Goal: Task Accomplishment & Management: Manage account settings

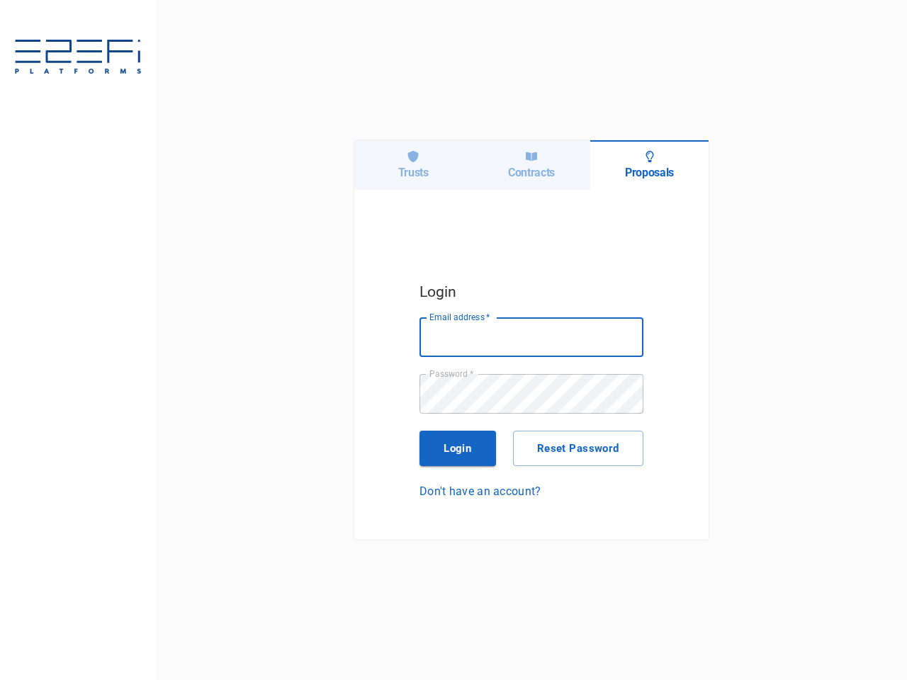
click at [413, 166] on h6 "Trusts" at bounding box center [413, 172] width 30 height 13
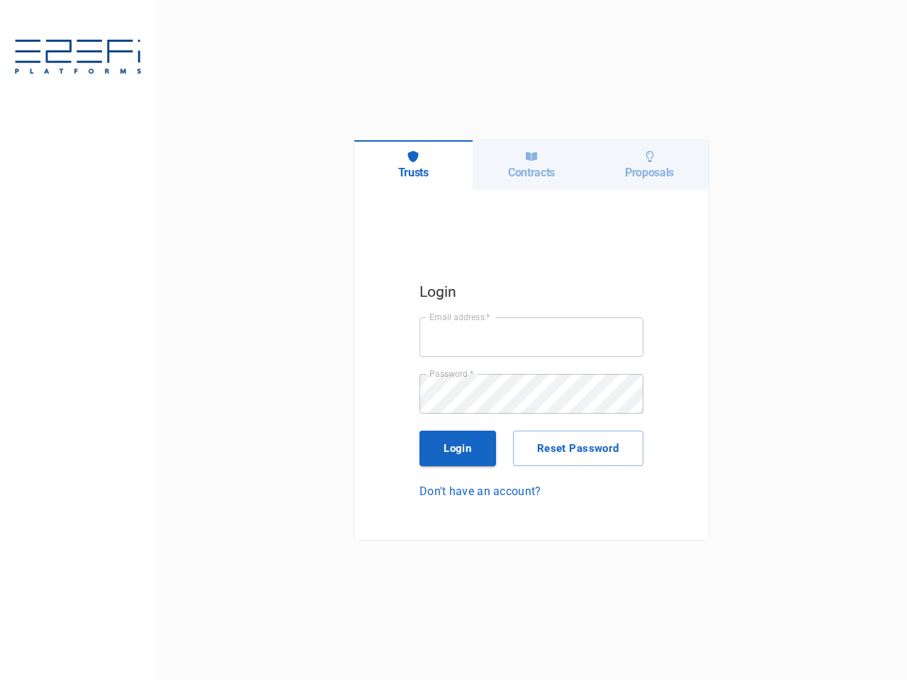
click at [532, 166] on h6 "Contracts" at bounding box center [531, 172] width 47 height 13
click at [649, 166] on h6 "Proposals" at bounding box center [649, 172] width 49 height 13
click at [532, 337] on input "Email address   *" at bounding box center [532, 338] width 224 height 40
click at [458, 449] on button "Login" at bounding box center [458, 448] width 77 height 35
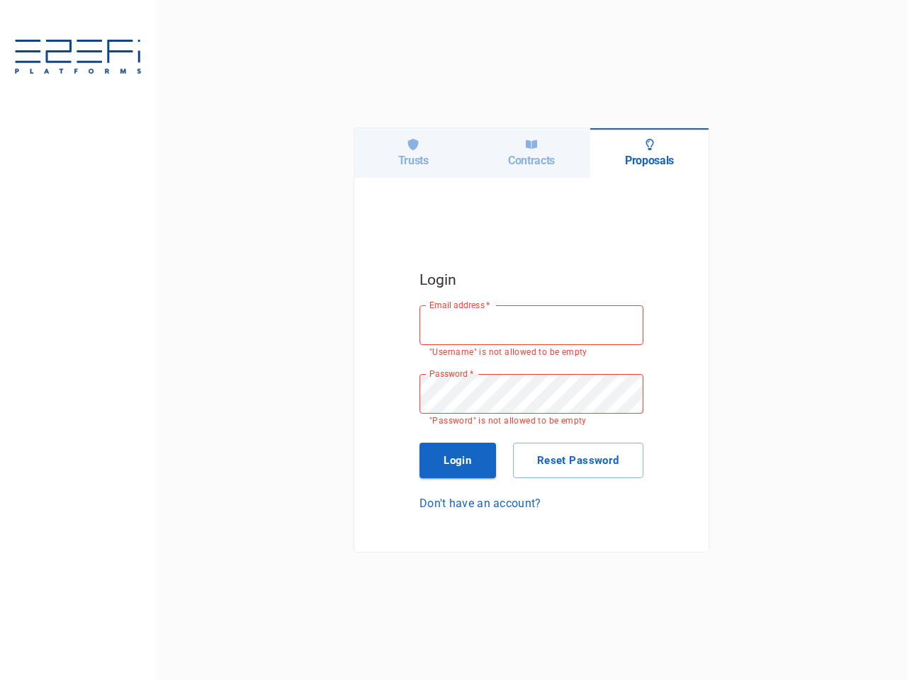
click at [578, 449] on button "Reset Password" at bounding box center [578, 460] width 130 height 35
